Goal: Information Seeking & Learning: Check status

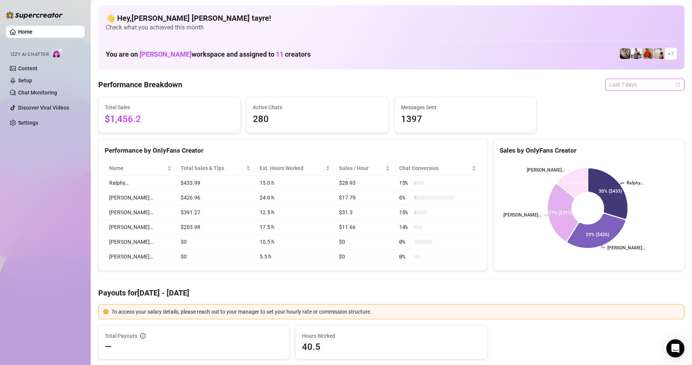
click at [609, 84] on span "Last 7 days" at bounding box center [644, 84] width 70 height 11
click at [618, 148] on div "Custom date" at bounding box center [637, 148] width 67 height 8
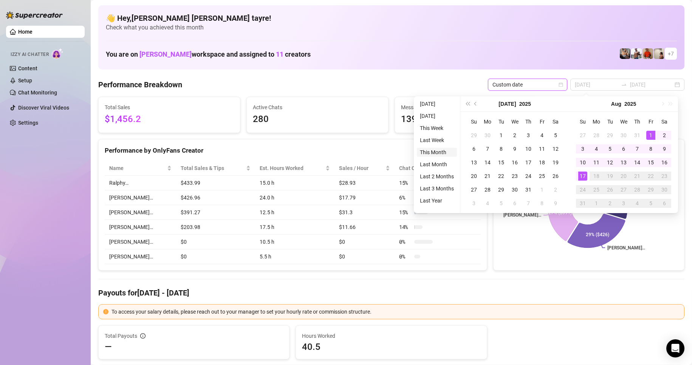
type input "2025-08-01"
click at [431, 149] on li "This Month" at bounding box center [437, 152] width 40 height 9
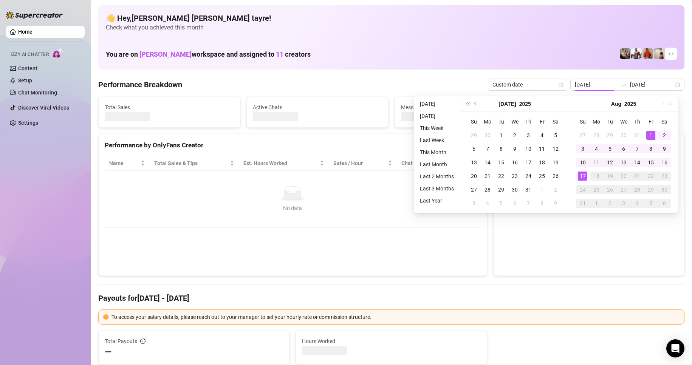
type input "2025-08-01"
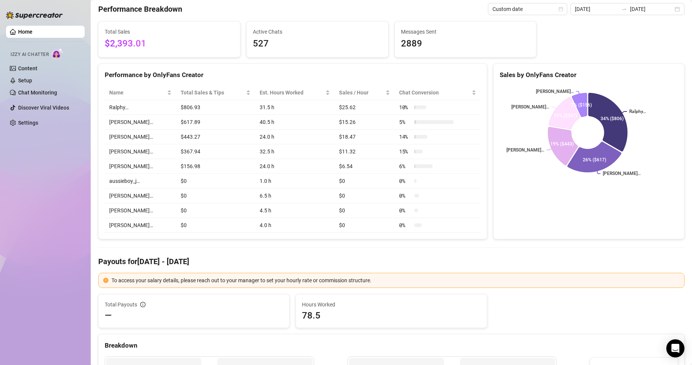
scroll to position [151, 0]
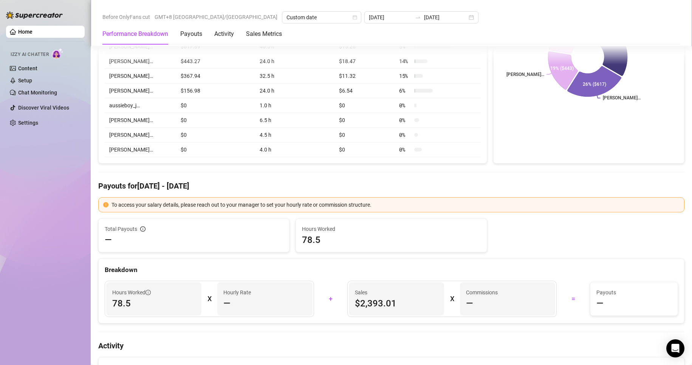
click at [384, 184] on h4 "Payouts for Aug 1 - Aug 17" at bounding box center [391, 186] width 586 height 11
click at [15, 192] on div "Home Izzy AI Chatter Content Setup Chat Monitoring Discover Viral Videos Settin…" at bounding box center [45, 179] width 79 height 358
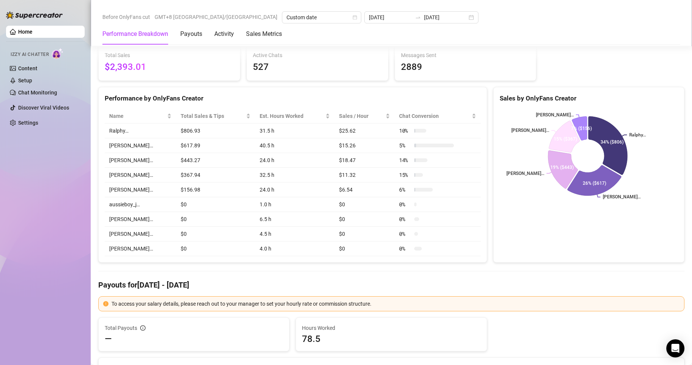
scroll to position [0, 0]
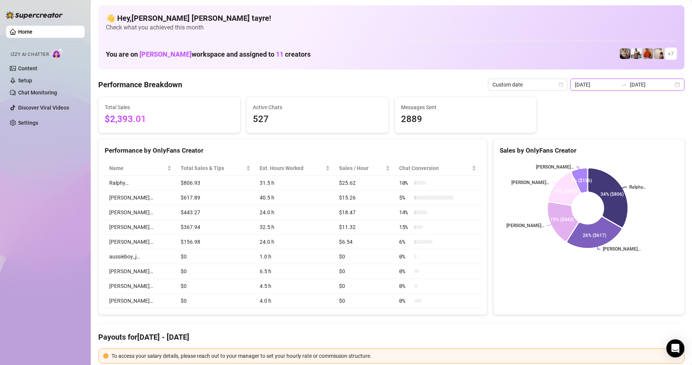
click at [603, 85] on input "2025-08-01" at bounding box center [596, 84] width 43 height 8
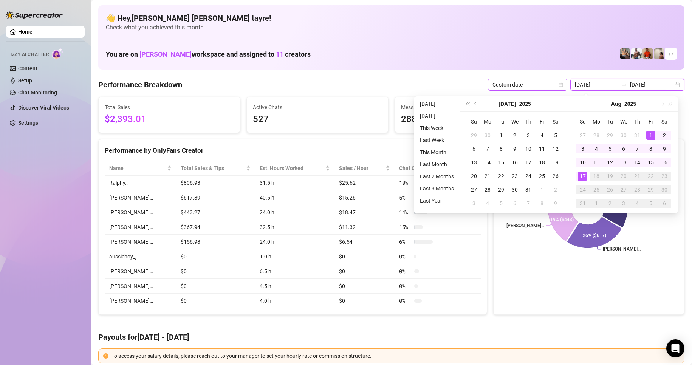
click at [532, 88] on span "Custom date" at bounding box center [527, 84] width 70 height 11
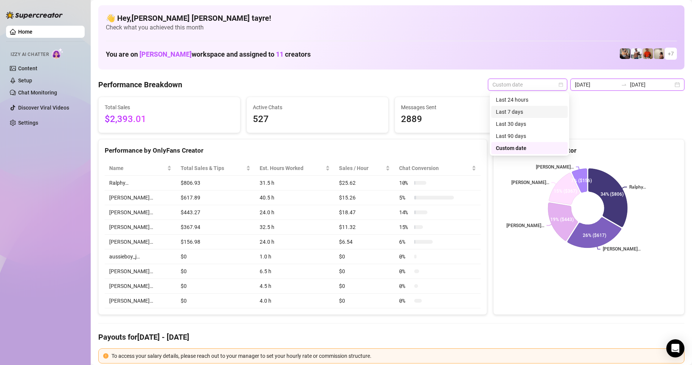
click at [586, 87] on input "2025-08-01" at bounding box center [596, 84] width 43 height 8
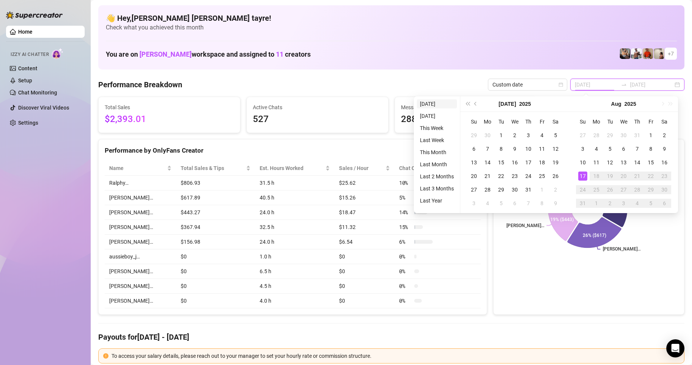
type input "2025-08-17"
click at [442, 106] on li "Today" at bounding box center [437, 103] width 40 height 9
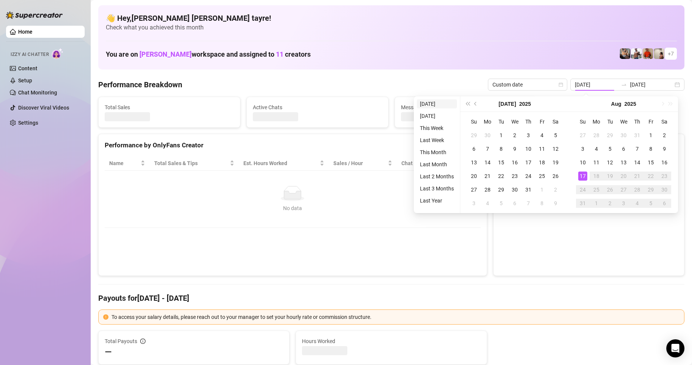
type input "2025-08-17"
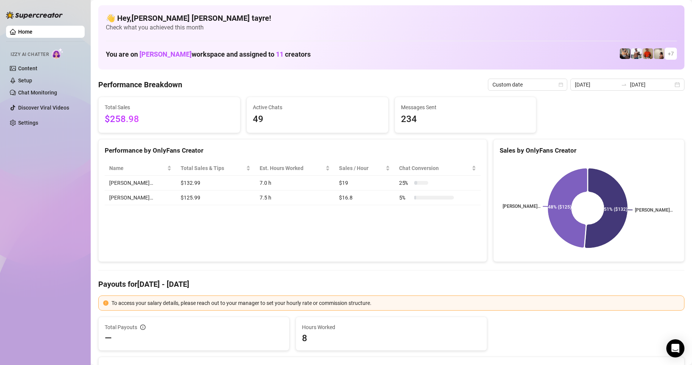
click at [362, 256] on div "Performance by OnlyFans Creator Name Total Sales & Tips Est. Hours Worked Sales…" at bounding box center [292, 200] width 389 height 123
click at [428, 244] on div "Performance by OnlyFans Creator Name Total Sales & Tips Est. Hours Worked Sales…" at bounding box center [292, 200] width 389 height 123
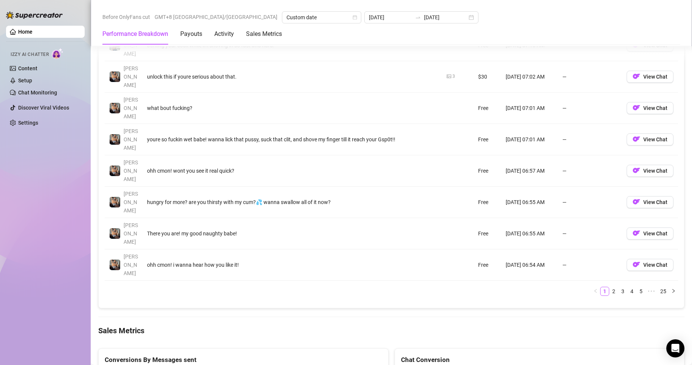
scroll to position [944, 0]
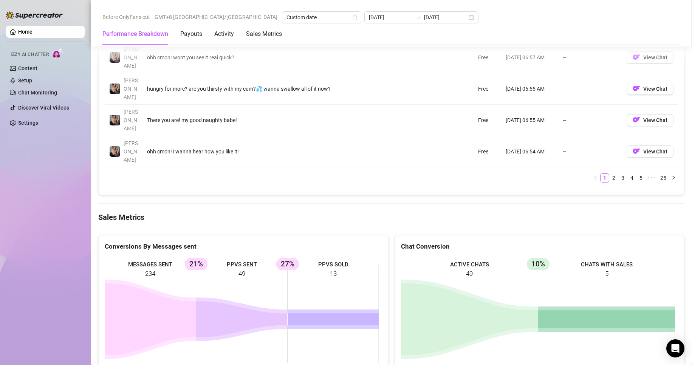
click at [29, 169] on div "Home Izzy AI Chatter Content Setup Chat Monitoring Discover Viral Videos Settin…" at bounding box center [45, 179] width 79 height 358
